Goal: Task Accomplishment & Management: Manage account settings

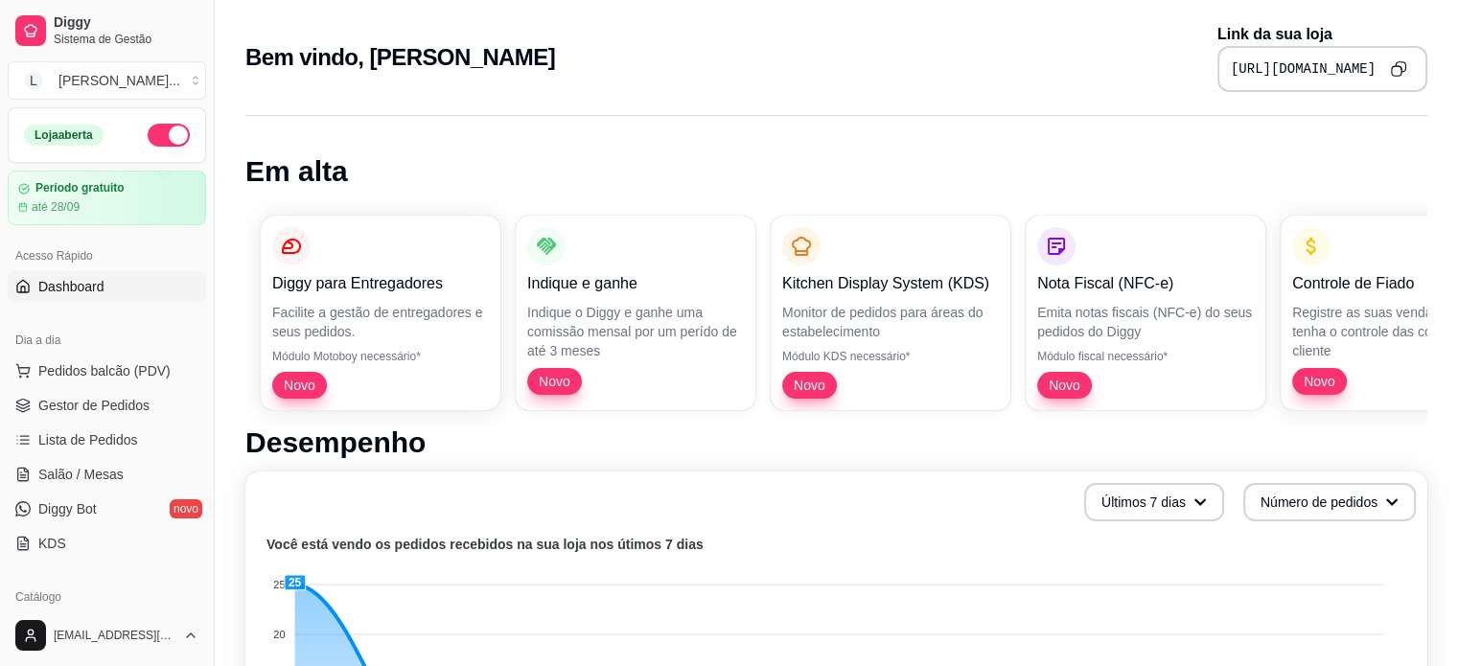
click at [1388, 68] on button "Copy to clipboard" at bounding box center [1398, 69] width 30 height 30
click at [92, 427] on link "Lista de Pedidos" at bounding box center [107, 440] width 198 height 31
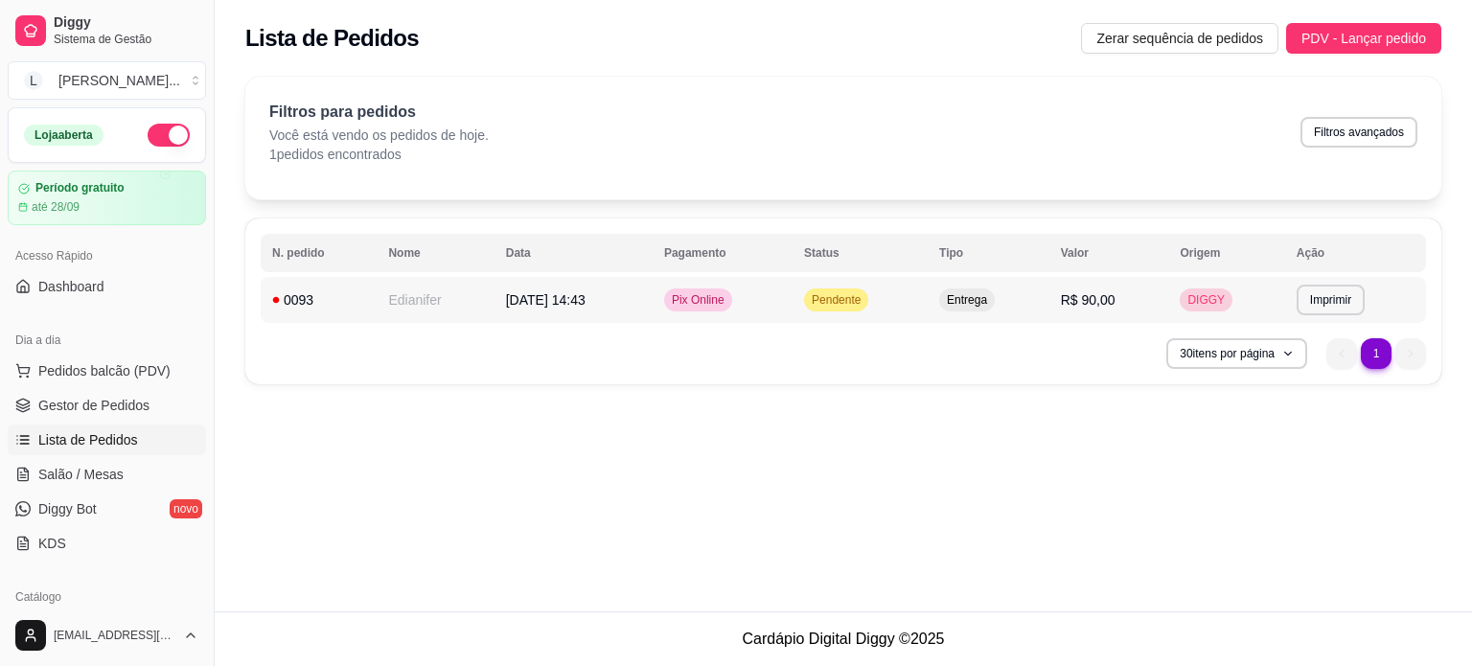
click at [653, 279] on td "[DATE] 14:43" at bounding box center [573, 300] width 158 height 46
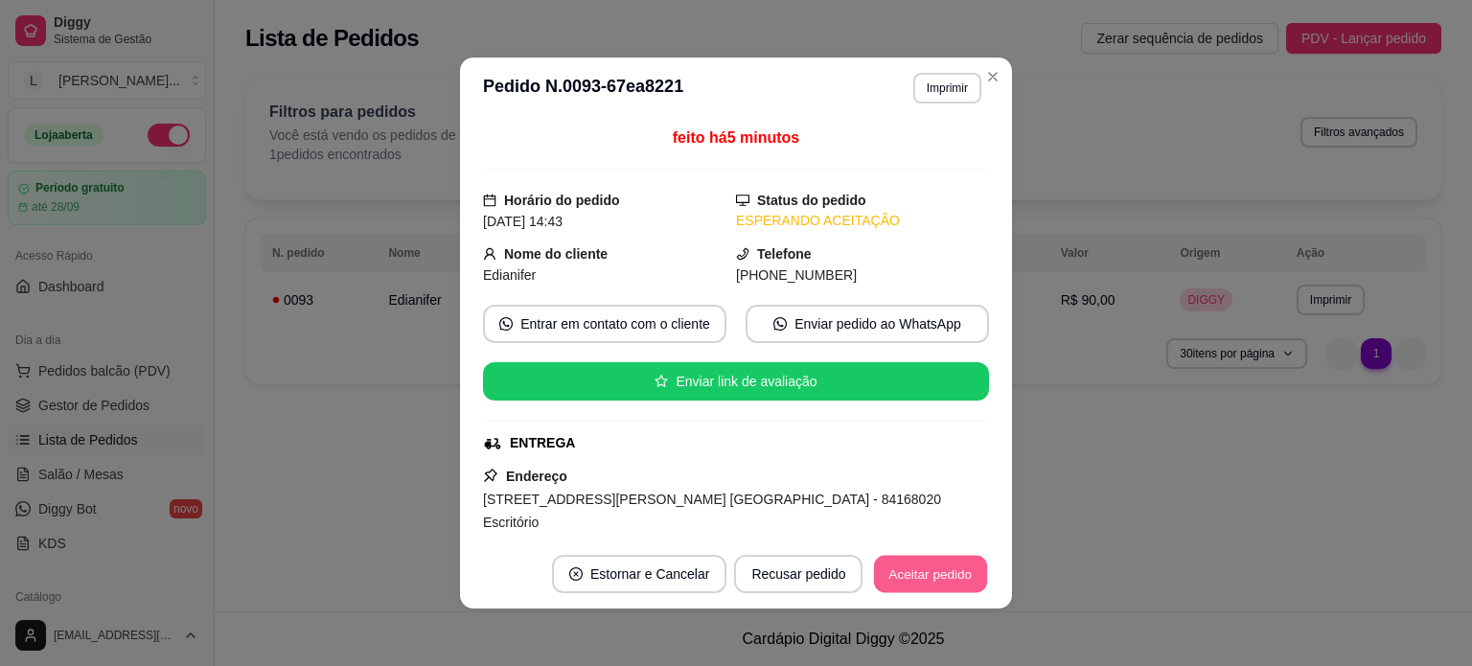
click at [970, 585] on button "Aceitar pedido" at bounding box center [930, 574] width 113 height 37
click at [939, 580] on button "Mover para preparo" at bounding box center [914, 574] width 149 height 38
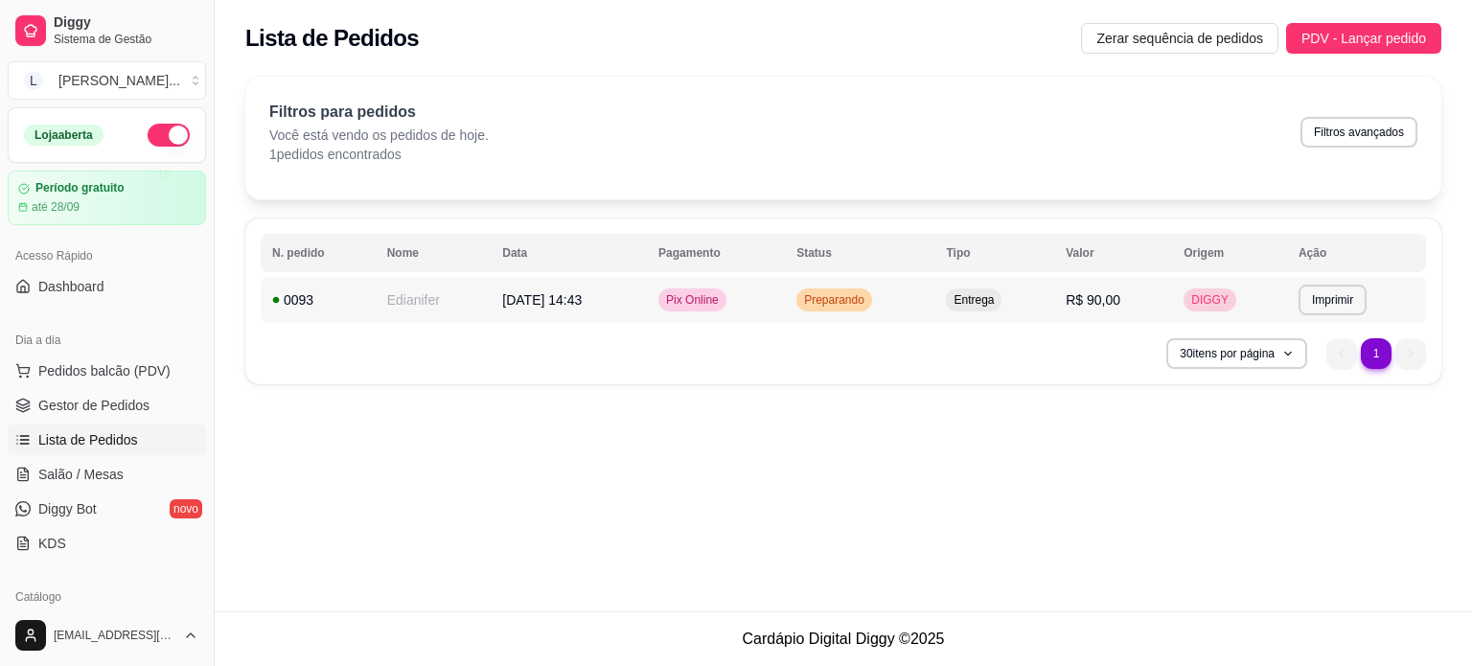
click at [785, 291] on td "Pix Online" at bounding box center [716, 300] width 138 height 46
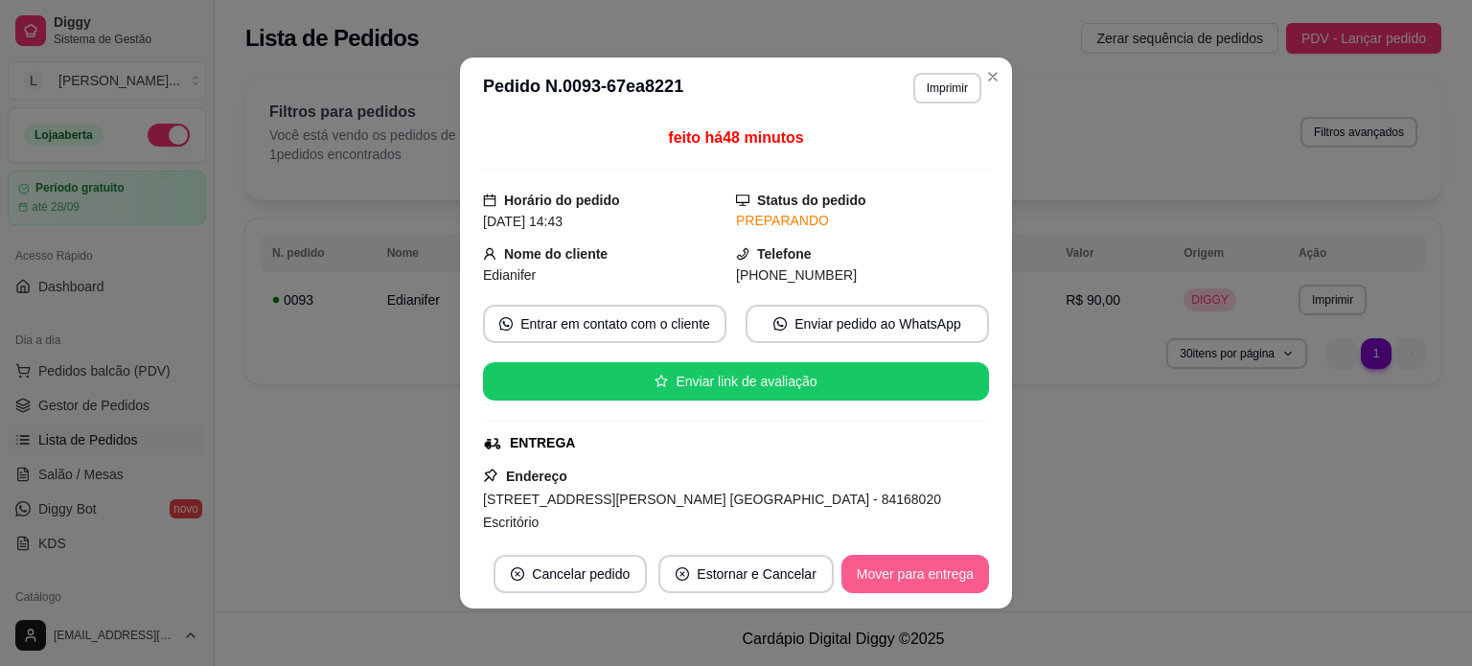
click at [919, 566] on button "Mover para entrega" at bounding box center [915, 574] width 148 height 38
click at [931, 582] on button "Mover para finalizado" at bounding box center [910, 574] width 154 height 37
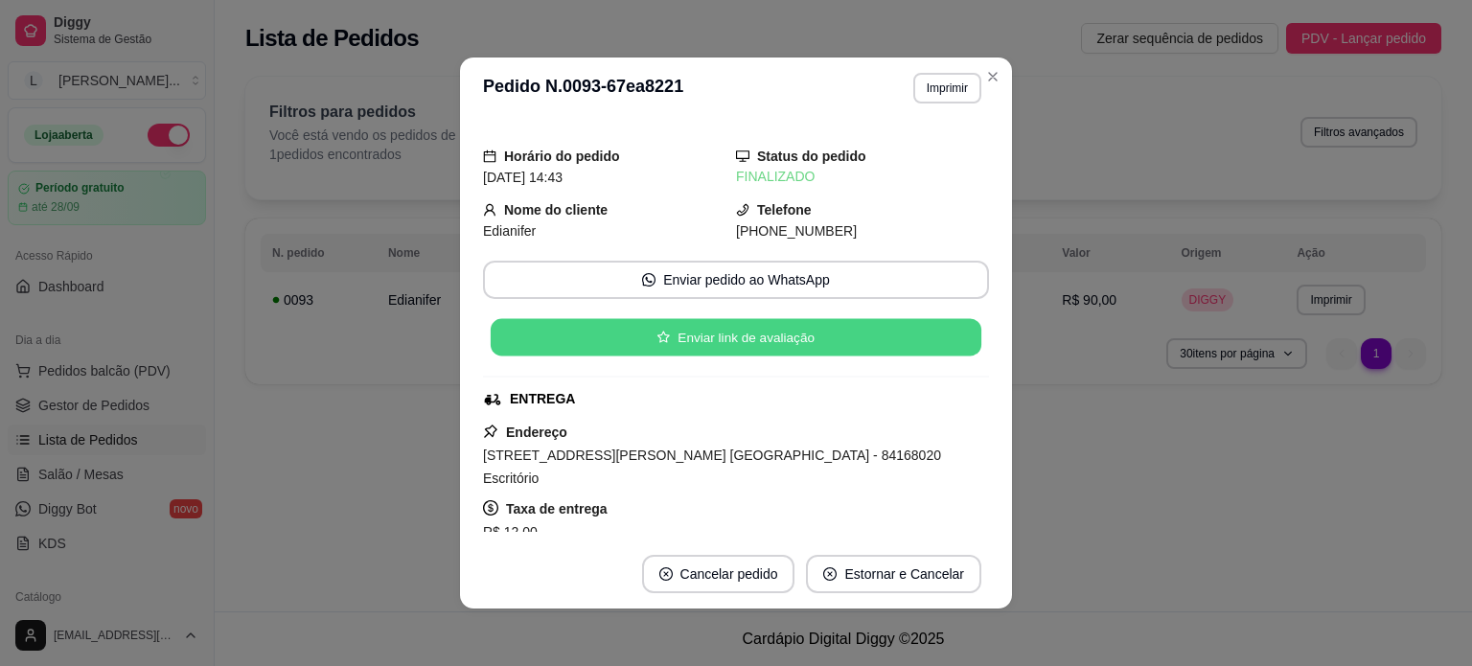
click at [811, 336] on button "Enviar link de avaliação" at bounding box center [736, 337] width 491 height 37
